Goal: Find specific page/section: Find specific page/section

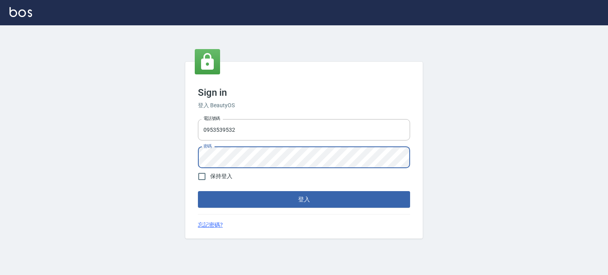
click at [198, 191] on button "登入" at bounding box center [304, 199] width 212 height 17
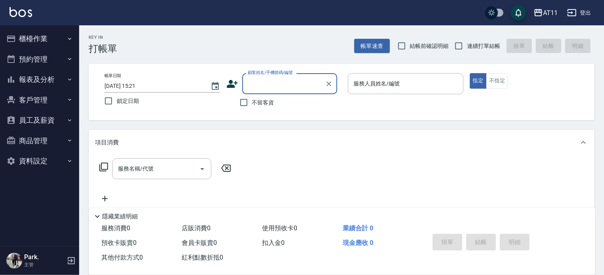
click at [54, 103] on button "客戶管理" at bounding box center [39, 100] width 73 height 21
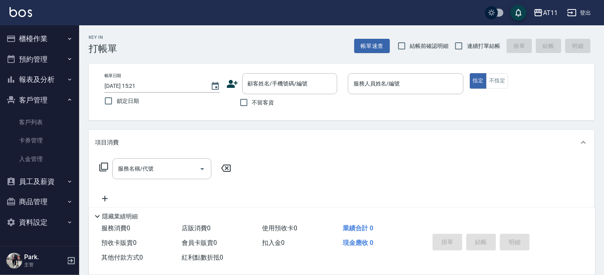
click at [35, 74] on button "報表及分析" at bounding box center [39, 79] width 73 height 21
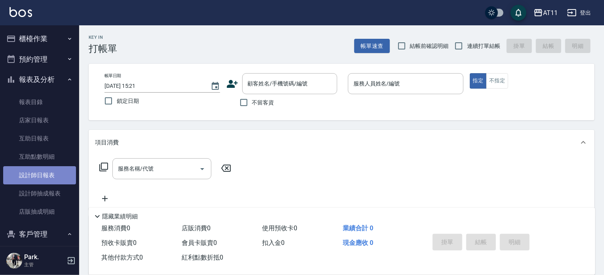
click at [56, 177] on link "設計師日報表" at bounding box center [39, 175] width 73 height 18
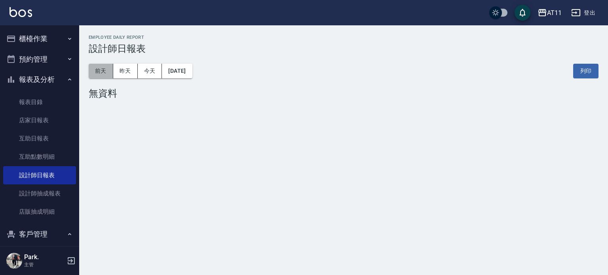
click at [111, 70] on button "前天" at bounding box center [101, 71] width 25 height 15
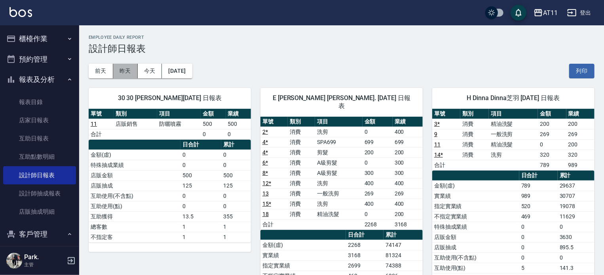
click at [121, 70] on button "昨天" at bounding box center [125, 71] width 25 height 15
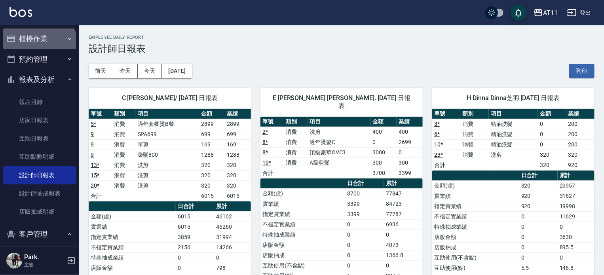
click at [38, 44] on button "櫃檯作業" at bounding box center [39, 38] width 73 height 21
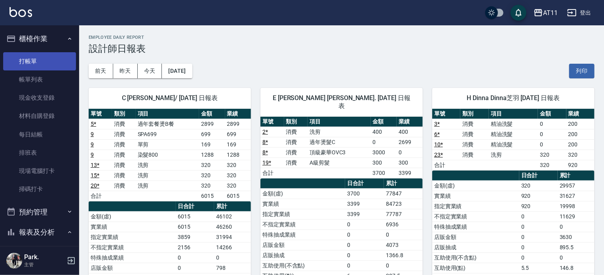
click at [40, 59] on link "打帳單" at bounding box center [39, 61] width 73 height 18
